Goal: Information Seeking & Learning: Find specific page/section

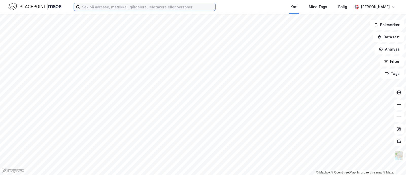
click at [116, 4] on input at bounding box center [148, 7] width 136 height 8
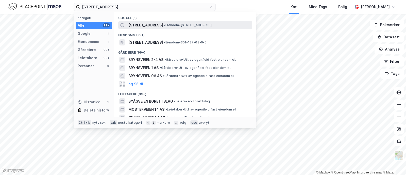
click at [143, 25] on span "[STREET_ADDRESS]" at bounding box center [145, 25] width 35 height 6
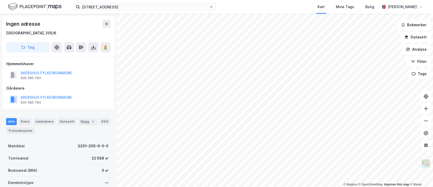
click at [406, 160] on img at bounding box center [426, 163] width 10 height 10
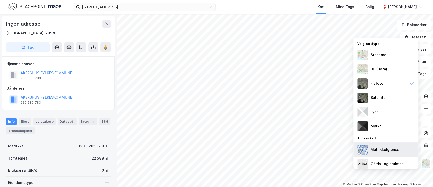
scroll to position [32, 0]
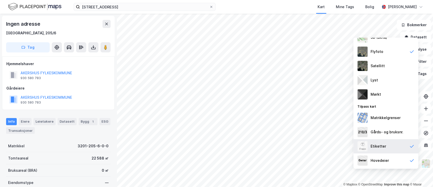
click at [384, 144] on div "Etiketter" at bounding box center [378, 146] width 15 height 6
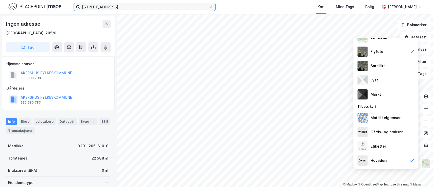
click at [114, 6] on input "[STREET_ADDRESS]" at bounding box center [144, 7] width 129 height 8
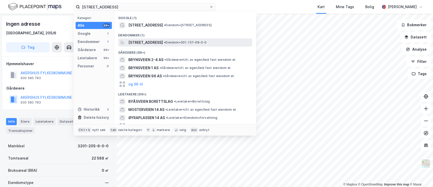
click at [140, 43] on span "[STREET_ADDRESS]" at bounding box center [145, 42] width 35 height 6
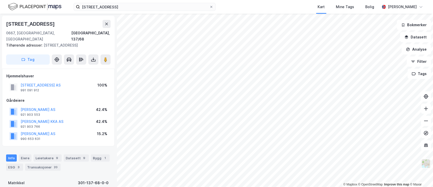
click at [406, 160] on img at bounding box center [426, 163] width 10 height 10
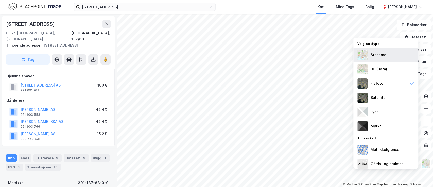
click at [380, 59] on div "Standard" at bounding box center [386, 55] width 65 height 14
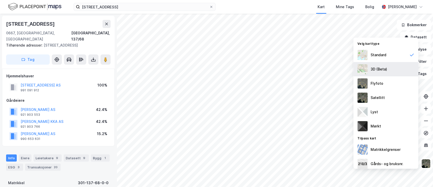
click at [377, 68] on div "3D (Beta)" at bounding box center [379, 69] width 17 height 6
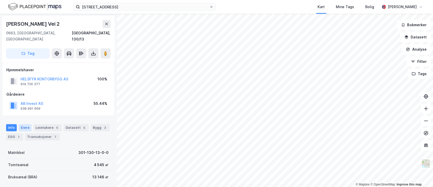
click at [27, 124] on div "Eiere" at bounding box center [25, 127] width 13 height 7
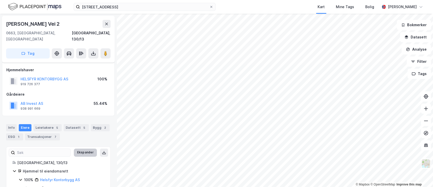
scroll to position [11, 0]
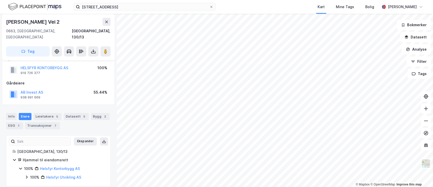
click at [27, 175] on icon at bounding box center [27, 176] width 2 height 3
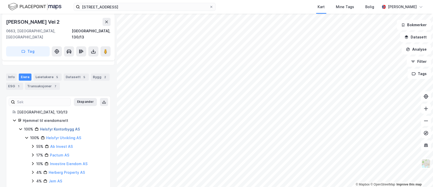
scroll to position [52, 0]
click at [32, 143] on icon at bounding box center [33, 145] width 4 height 4
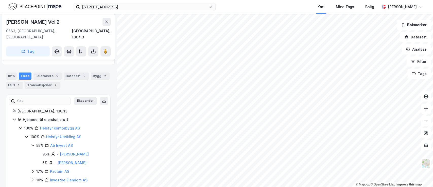
click at [32, 143] on icon at bounding box center [33, 145] width 4 height 4
click at [32, 152] on icon at bounding box center [33, 154] width 4 height 4
click at [39, 161] on icon at bounding box center [39, 162] width 2 height 3
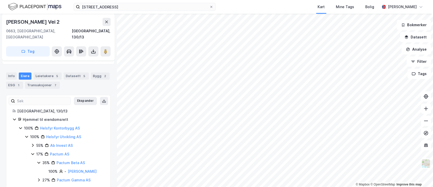
scroll to position [52, 0]
click at [39, 159] on icon at bounding box center [39, 161] width 4 height 4
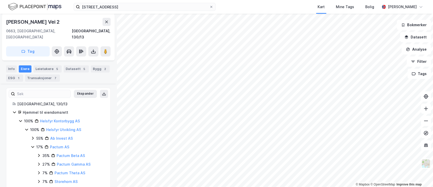
click at [31, 146] on icon at bounding box center [32, 147] width 3 height 2
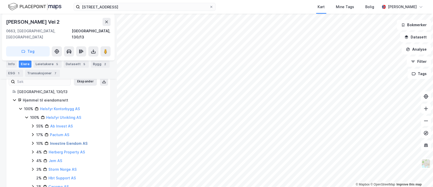
scroll to position [72, 0]
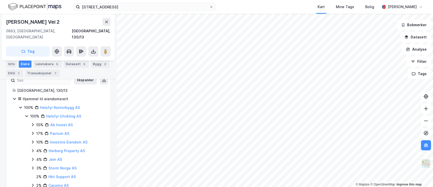
click at [406, 161] on img at bounding box center [426, 163] width 10 height 10
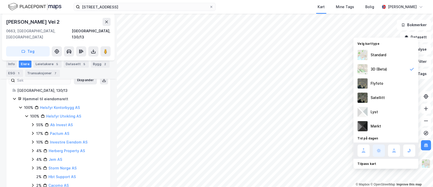
scroll to position [57, 0]
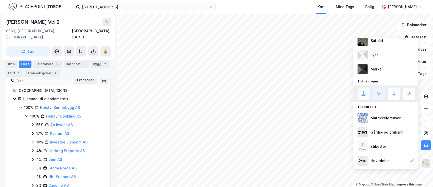
click at [367, 93] on icon at bounding box center [364, 93] width 6 height 6
click at [379, 92] on icon at bounding box center [379, 93] width 6 height 6
click at [391, 94] on icon at bounding box center [394, 93] width 6 height 6
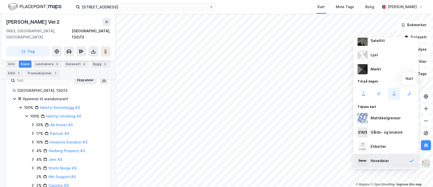
click at [406, 93] on icon at bounding box center [409, 93] width 6 height 6
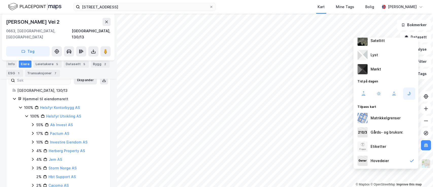
click at [406, 159] on img at bounding box center [426, 163] width 10 height 10
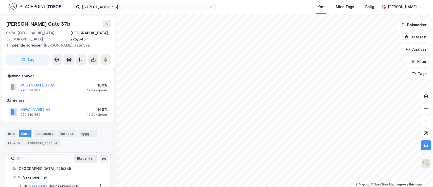
scroll to position [72, 0]
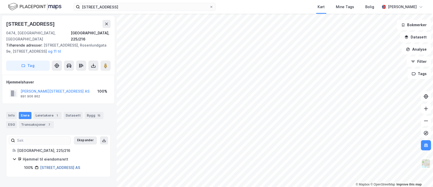
click at [60, 165] on link "[STREET_ADDRESS] AS" at bounding box center [60, 167] width 40 height 4
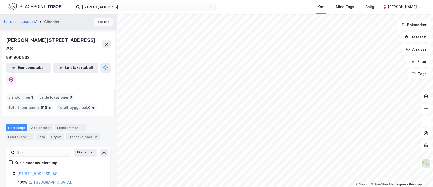
click at [99, 21] on button "Tilbake" at bounding box center [103, 22] width 18 height 8
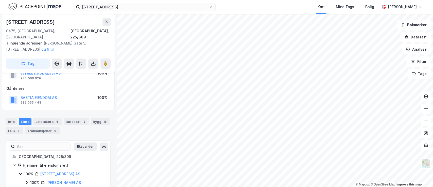
scroll to position [23, 0]
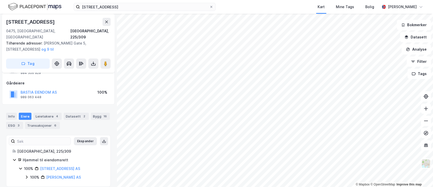
click at [27, 175] on icon at bounding box center [27, 177] width 4 height 4
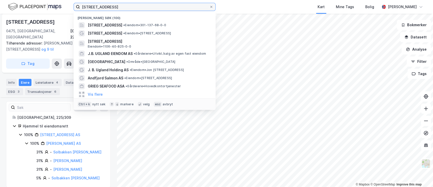
click at [110, 3] on input "[STREET_ADDRESS]" at bounding box center [144, 7] width 129 height 8
paste input "Vitaminveien"
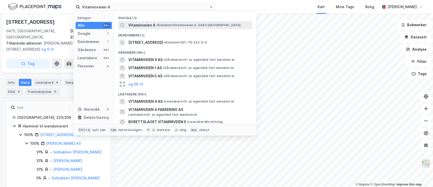
click at [137, 27] on span "Vitaminveien 4" at bounding box center [141, 25] width 27 height 6
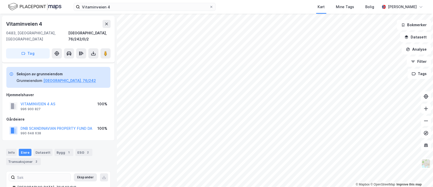
scroll to position [21, 0]
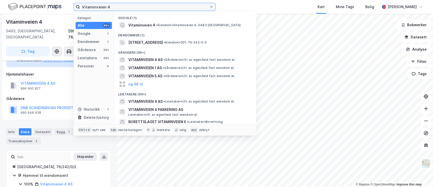
click at [138, 8] on input "Vitaminveien 4" at bounding box center [144, 7] width 129 height 8
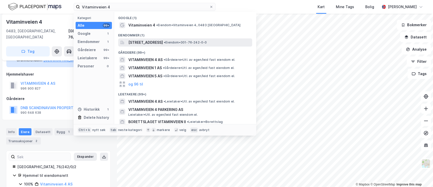
click at [144, 44] on span "[STREET_ADDRESS]" at bounding box center [145, 42] width 35 height 6
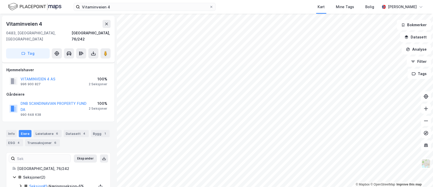
scroll to position [19, 0]
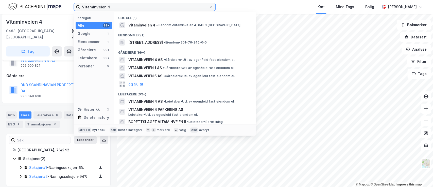
click at [120, 8] on input "Vitaminveien 4" at bounding box center [144, 7] width 129 height 8
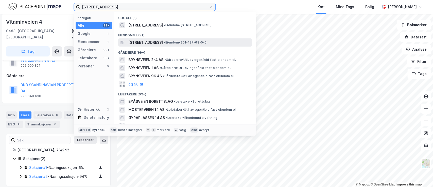
type input "[STREET_ADDRESS]"
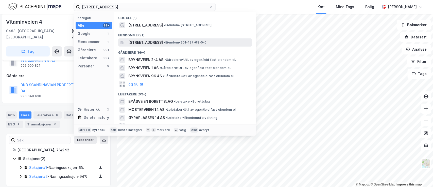
click at [147, 41] on span "[STREET_ADDRESS]" at bounding box center [145, 42] width 35 height 6
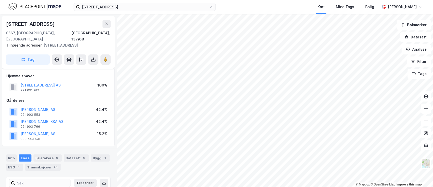
scroll to position [19, 0]
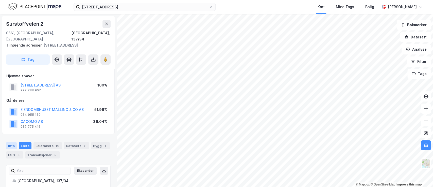
click at [10, 142] on div "Info" at bounding box center [11, 145] width 11 height 7
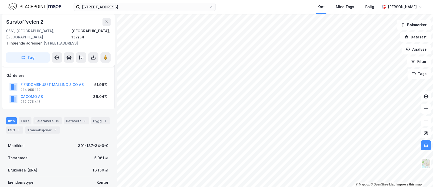
scroll to position [42, 0]
